Goal: Check status: Check status

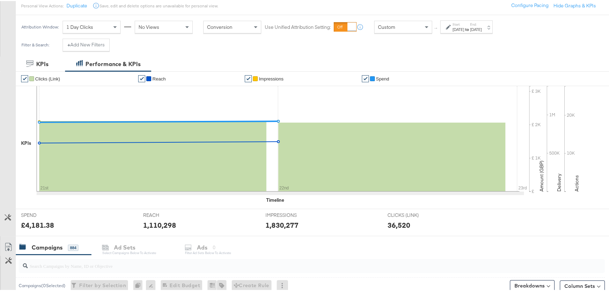
scroll to position [128, 0]
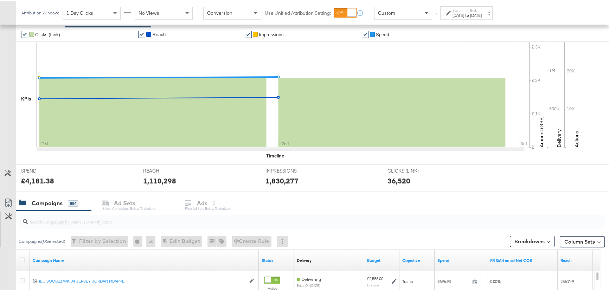
click at [84, 215] on input "search" at bounding box center [289, 218] width 523 height 14
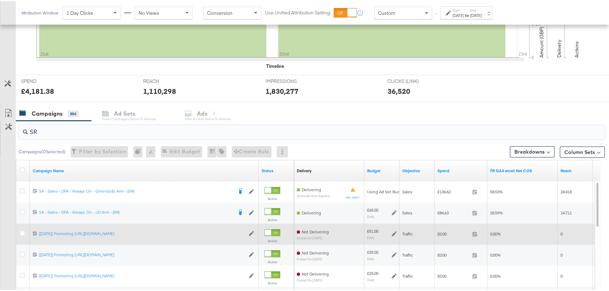
scroll to position [255, 0]
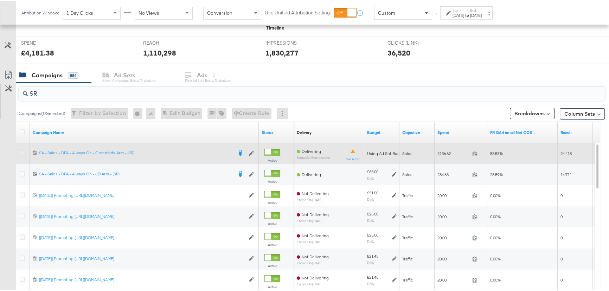
type input "SR"
click at [21, 151] on icon at bounding box center [22, 151] width 5 height 5
click at [0, 0] on input "checkbox" at bounding box center [0, 0] width 0 height 0
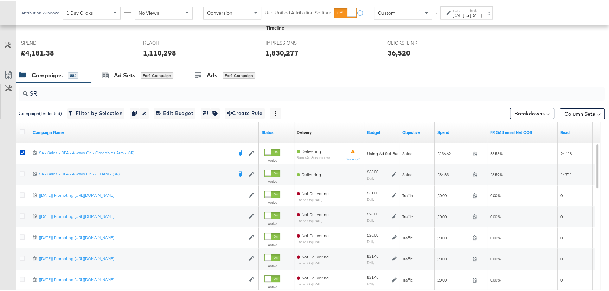
click at [481, 8] on div "Start: [DATE] to End: [DATE]" at bounding box center [466, 12] width 29 height 10
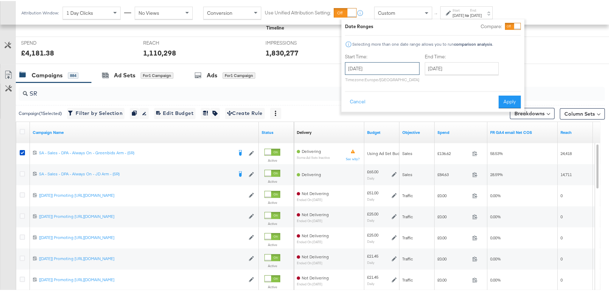
click at [410, 65] on input "[DATE]" at bounding box center [382, 67] width 74 height 13
click at [387, 122] on td "17" at bounding box center [389, 123] width 12 height 10
type input "[DATE]"
click at [509, 100] on button "Apply" at bounding box center [510, 101] width 22 height 13
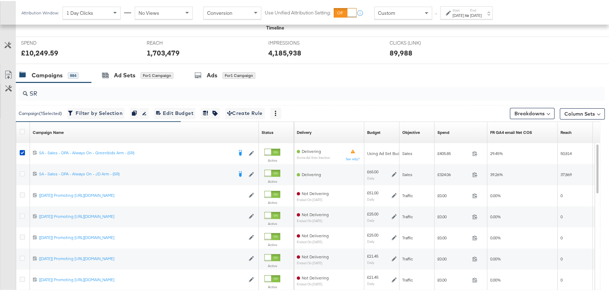
click at [481, 11] on label "End:" at bounding box center [476, 9] width 12 height 5
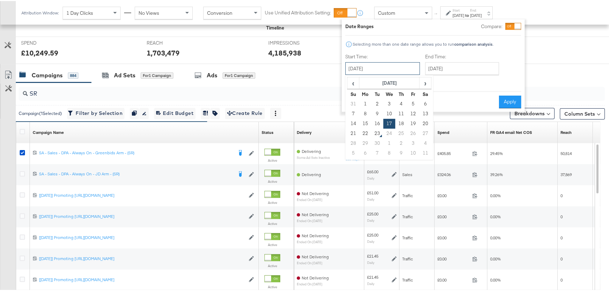
click at [401, 67] on input "[DATE]" at bounding box center [382, 67] width 74 height 13
click at [365, 133] on td "22" at bounding box center [365, 133] width 12 height 10
type input "[DATE]"
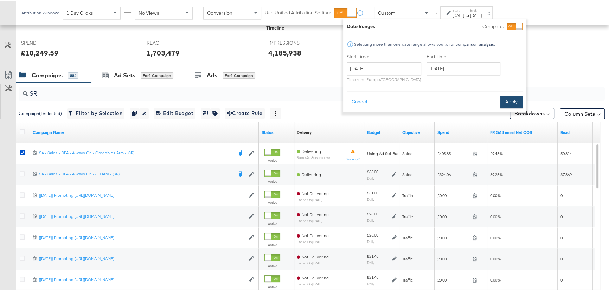
click at [513, 102] on button "Apply" at bounding box center [511, 101] width 22 height 13
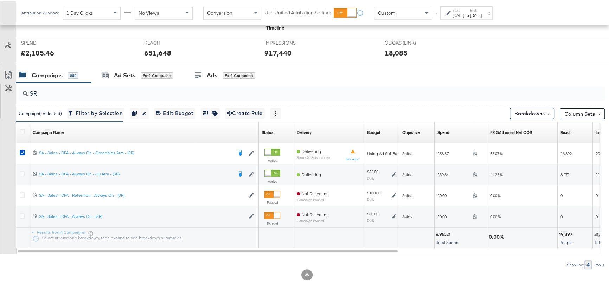
click at [481, 12] on div "[DATE]" at bounding box center [476, 15] width 12 height 6
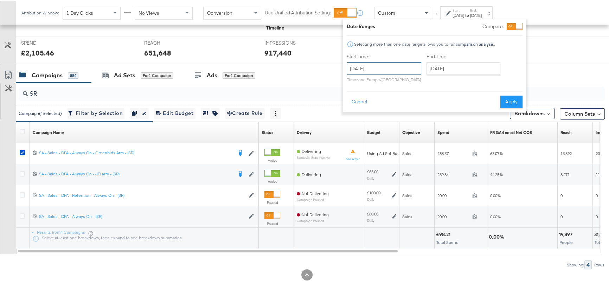
click at [411, 69] on input "[DATE]" at bounding box center [383, 67] width 74 height 13
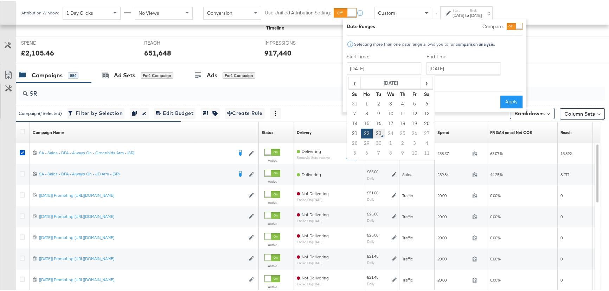
click at [375, 134] on td "23" at bounding box center [378, 133] width 12 height 10
type input "[DATE]"
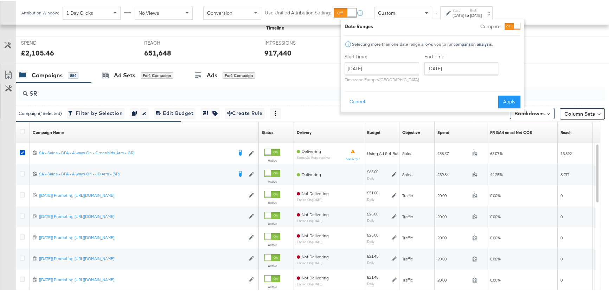
click at [502, 99] on button "Apply" at bounding box center [509, 101] width 22 height 13
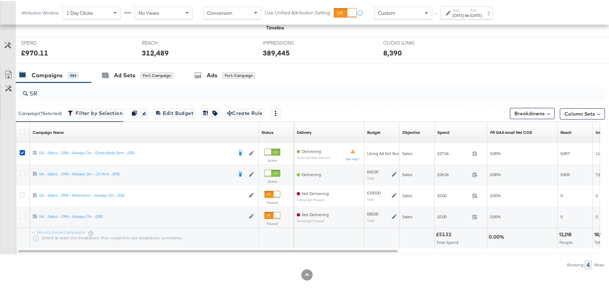
click at [481, 9] on div "Start: [DATE] to End: [DATE]" at bounding box center [466, 12] width 29 height 10
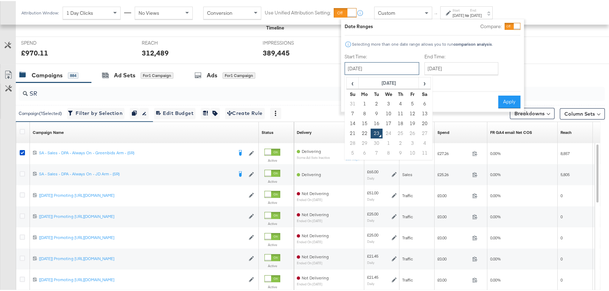
click at [376, 69] on input "[DATE]" at bounding box center [381, 67] width 74 height 13
click at [352, 125] on td "14" at bounding box center [352, 123] width 12 height 10
click at [369, 65] on input "[DATE]" at bounding box center [381, 67] width 74 height 13
click at [351, 129] on td "21" at bounding box center [352, 133] width 12 height 10
type input "[DATE]"
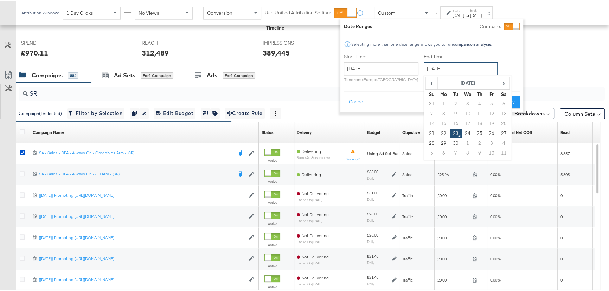
click at [461, 66] on input "[DATE]" at bounding box center [460, 67] width 74 height 13
click at [430, 131] on td "21" at bounding box center [431, 133] width 12 height 10
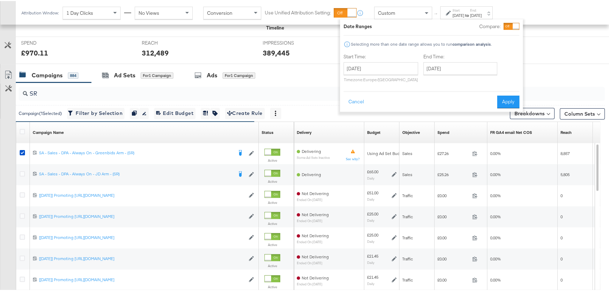
type input "[DATE]"
click at [503, 100] on button "Apply" at bounding box center [508, 101] width 22 height 13
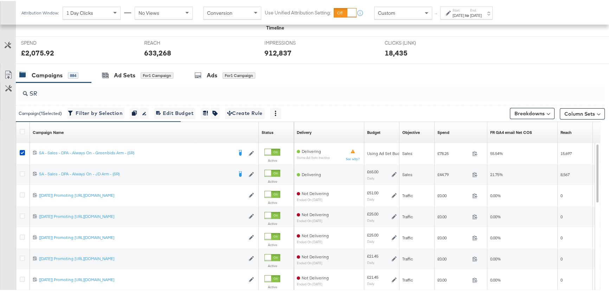
click at [463, 13] on div "[DATE]" at bounding box center [458, 15] width 12 height 6
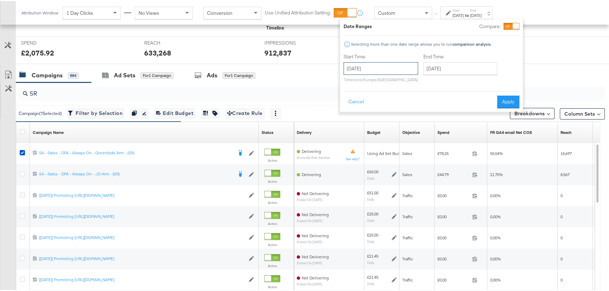
click at [376, 64] on input "[DATE]" at bounding box center [380, 67] width 74 height 13
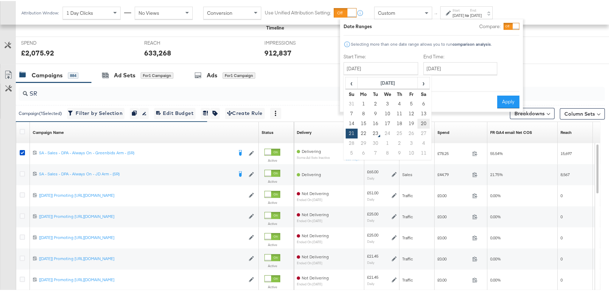
click at [421, 120] on td "20" at bounding box center [423, 123] width 12 height 10
type input "[DATE]"
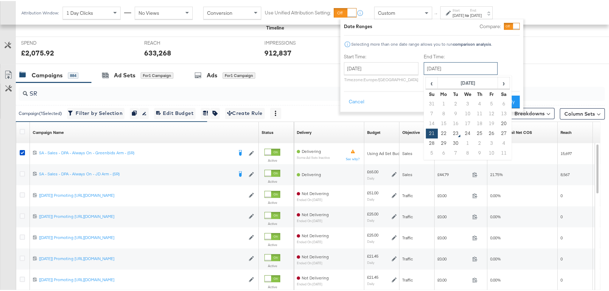
click at [454, 69] on input "[DATE]" at bounding box center [460, 67] width 74 height 13
click at [505, 124] on td "20" at bounding box center [503, 123] width 12 height 10
type input "[DATE]"
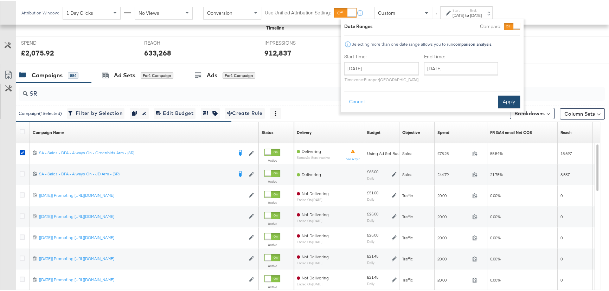
click at [509, 101] on button "Apply" at bounding box center [508, 101] width 22 height 13
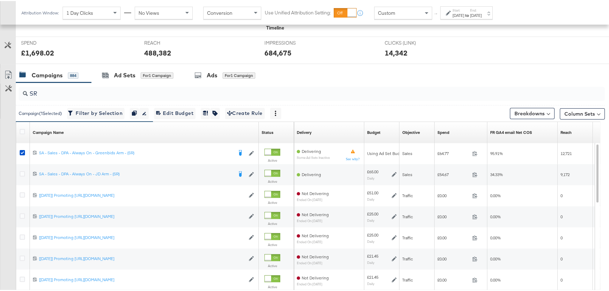
click at [460, 14] on div "[DATE]" at bounding box center [458, 15] width 12 height 6
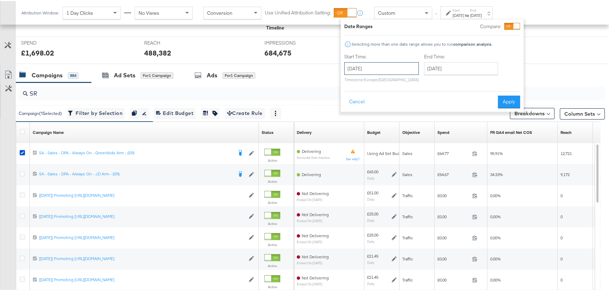
click at [397, 66] on input "[DATE]" at bounding box center [381, 67] width 74 height 13
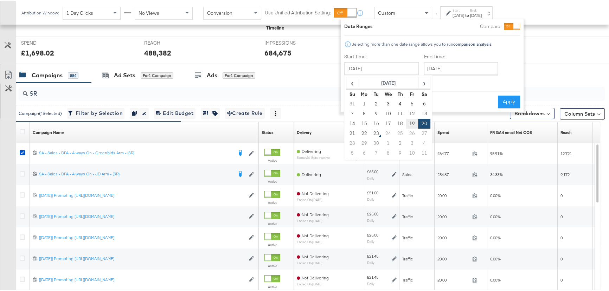
click at [409, 122] on td "19" at bounding box center [412, 123] width 12 height 10
type input "[DATE]"
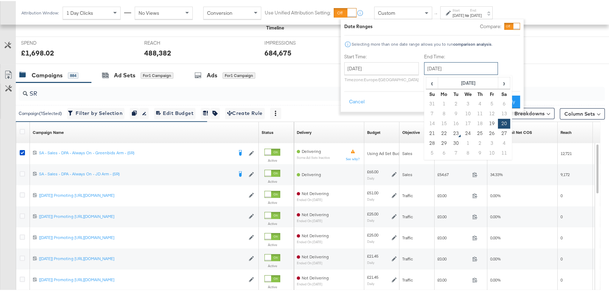
click at [441, 72] on input "[DATE]" at bounding box center [461, 67] width 74 height 13
click at [489, 123] on td "19" at bounding box center [492, 123] width 12 height 10
type input "[DATE]"
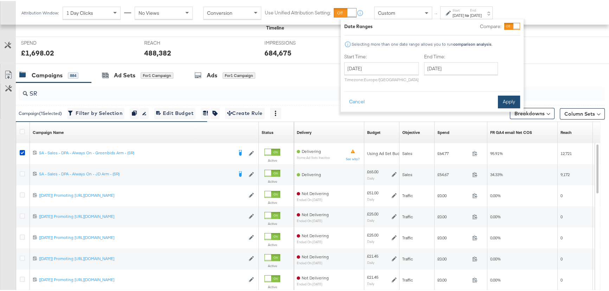
click at [510, 101] on button "Apply" at bounding box center [508, 101] width 22 height 13
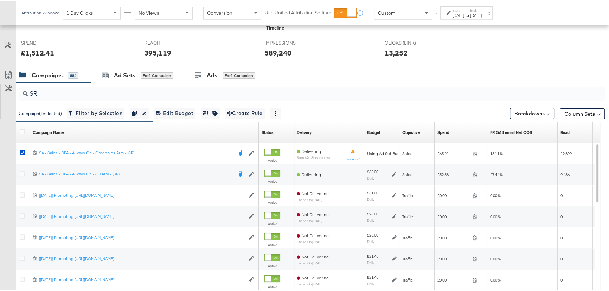
click at [481, 10] on label "End:" at bounding box center [476, 9] width 12 height 5
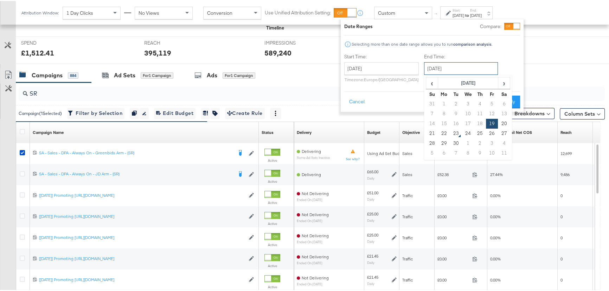
click at [454, 68] on input "[DATE]" at bounding box center [461, 67] width 74 height 13
click at [542, 62] on div "SPEND SPEND £1,512.41 REACH REACH 395,119 IMPRESSIONS IMPRESSIONS 589,240 CLICK…" at bounding box center [314, 48] width 597 height 27
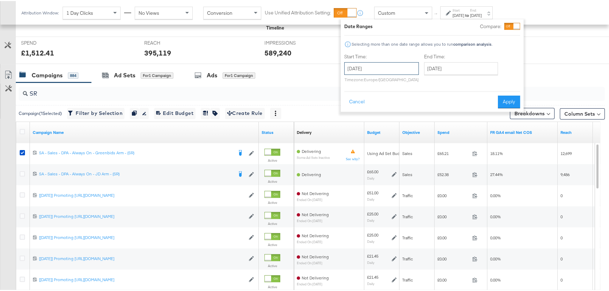
click at [394, 64] on input "[DATE]" at bounding box center [381, 67] width 74 height 13
click at [424, 124] on td "20" at bounding box center [424, 123] width 12 height 10
type input "[DATE]"
click at [509, 102] on button "Apply" at bounding box center [508, 101] width 22 height 13
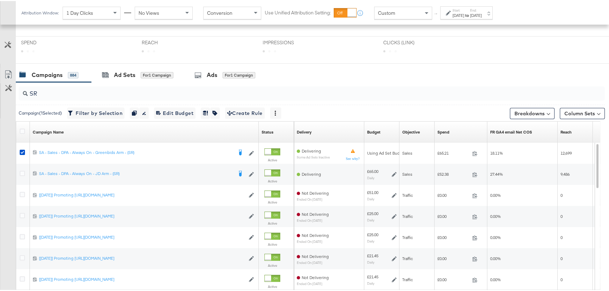
click at [481, 13] on div "[DATE]" at bounding box center [476, 15] width 12 height 6
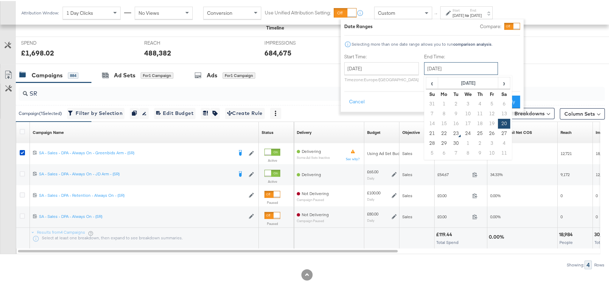
click at [471, 65] on input "[DATE]" at bounding box center [461, 67] width 74 height 13
click at [444, 132] on td "22" at bounding box center [444, 133] width 12 height 10
type input "[DATE]"
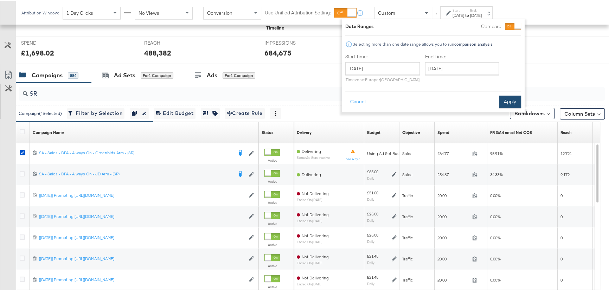
click at [510, 97] on button "Apply" at bounding box center [510, 101] width 22 height 13
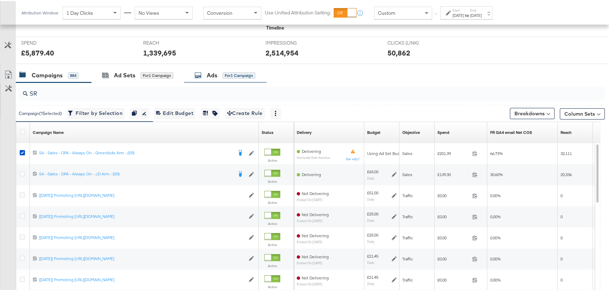
click at [212, 70] on div "Ads" at bounding box center [212, 74] width 11 height 8
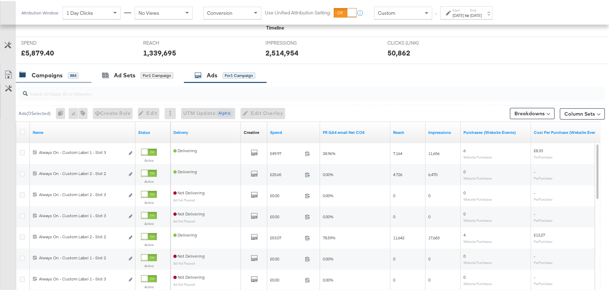
click at [57, 74] on div "Campaigns" at bounding box center [47, 74] width 31 height 8
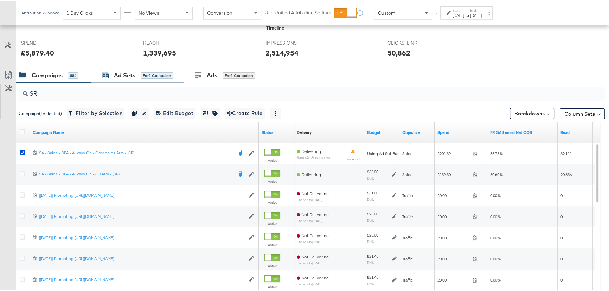
click at [126, 74] on div "Ad Sets" at bounding box center [124, 74] width 21 height 8
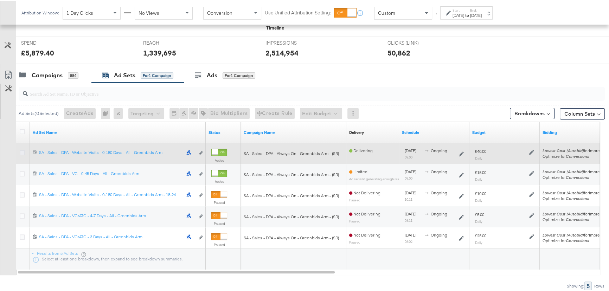
click at [22, 151] on icon at bounding box center [22, 151] width 5 height 5
click at [0, 0] on input "checkbox" at bounding box center [0, 0] width 0 height 0
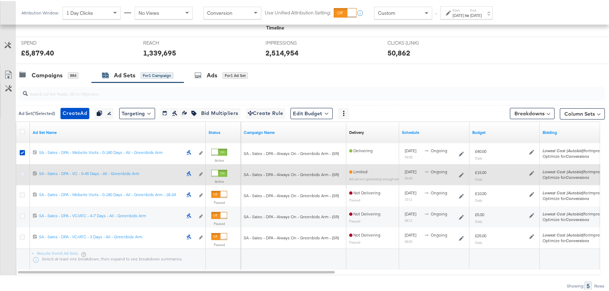
click at [21, 173] on icon at bounding box center [22, 172] width 5 height 5
click at [0, 0] on input "checkbox" at bounding box center [0, 0] width 0 height 0
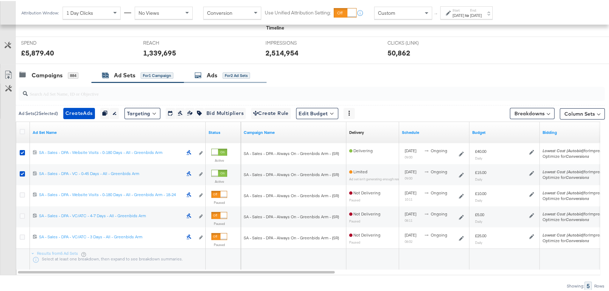
click at [216, 73] on div "Ads" at bounding box center [212, 74] width 11 height 8
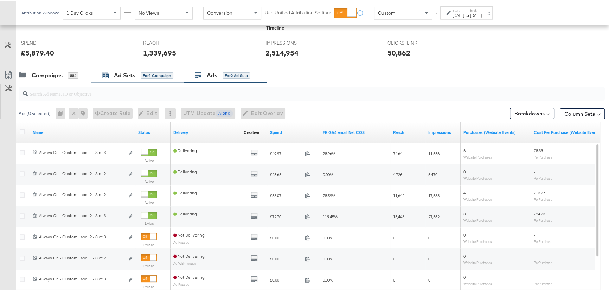
click at [148, 74] on div "for 1 Campaign" at bounding box center [157, 74] width 33 height 6
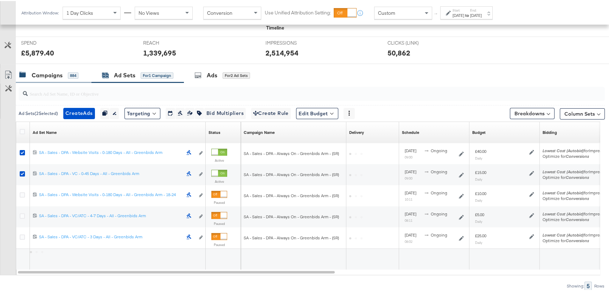
click at [41, 76] on div "Campaigns" at bounding box center [47, 74] width 31 height 8
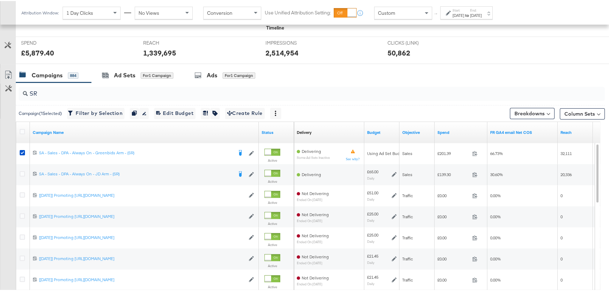
click at [481, 12] on div "[DATE]" at bounding box center [476, 15] width 12 height 6
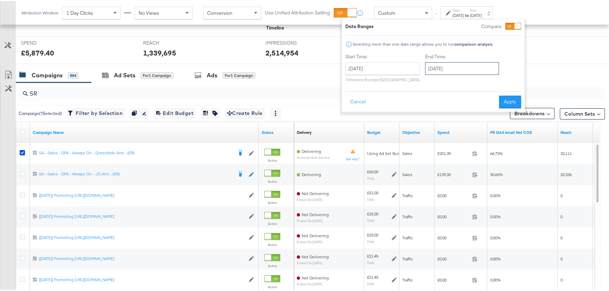
click at [468, 62] on input "[DATE]" at bounding box center [462, 67] width 74 height 13
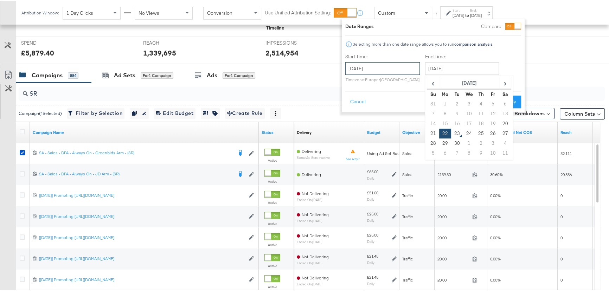
click at [397, 68] on input "[DATE]" at bounding box center [382, 67] width 74 height 13
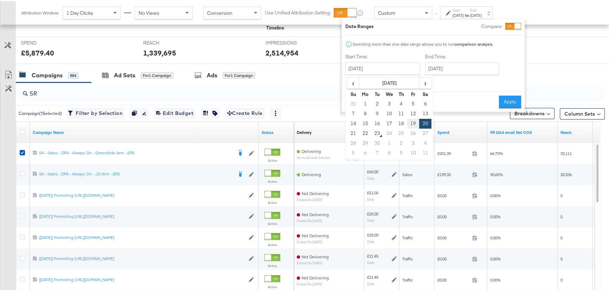
click at [414, 119] on td "19" at bounding box center [413, 123] width 12 height 10
type input "[DATE]"
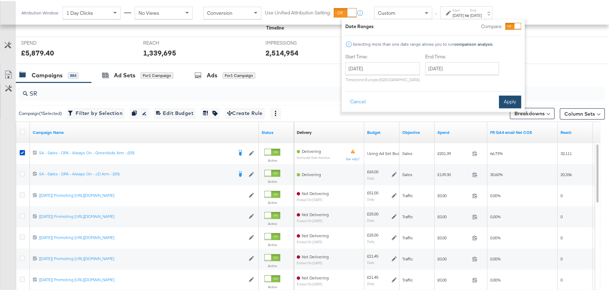
click at [500, 102] on button "Apply" at bounding box center [510, 101] width 22 height 13
